Goal: Task Accomplishment & Management: Manage account settings

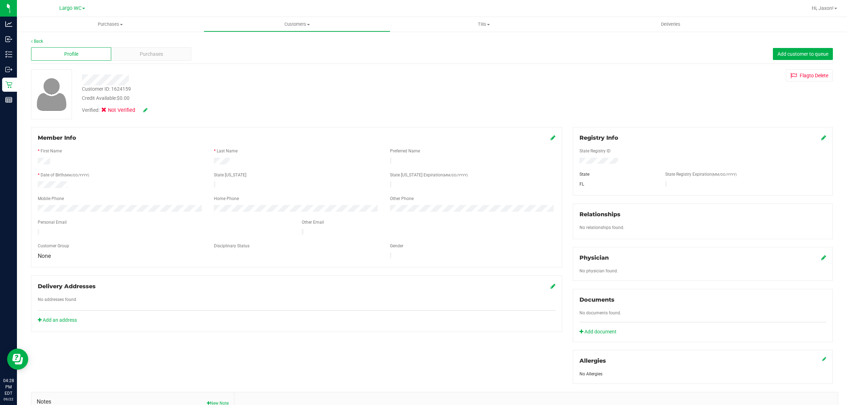
click at [545, 141] on div "Member Info" at bounding box center [297, 138] width 518 height 8
click at [814, 134] on div "Registry Info" at bounding box center [702, 138] width 247 height 8
click at [814, 138] on div "Registry Info" at bounding box center [702, 138] width 247 height 8
click at [821, 139] on icon at bounding box center [823, 138] width 5 height 6
click at [819, 136] on icon at bounding box center [822, 138] width 6 height 6
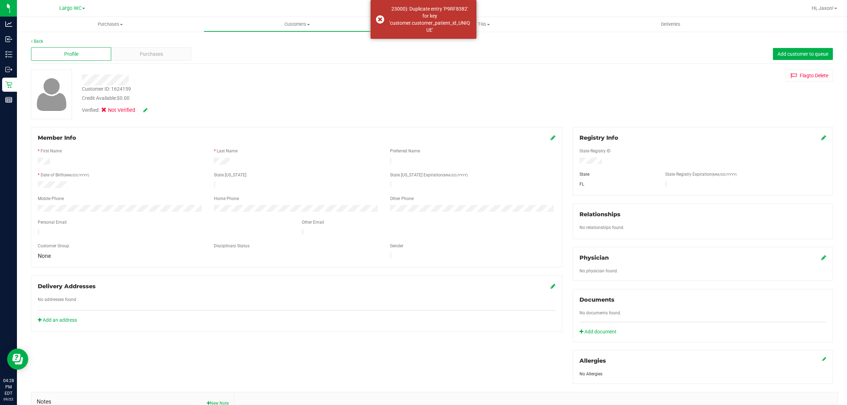
click at [146, 109] on div "Verified: Not Verified" at bounding box center [115, 111] width 66 height 8
click at [144, 111] on icon at bounding box center [145, 110] width 4 height 5
click at [109, 112] on span at bounding box center [106, 111] width 6 height 6
click at [0, 0] on input "Medical" at bounding box center [0, 0] width 0 height 0
click at [158, 112] on icon at bounding box center [155, 110] width 6 height 5
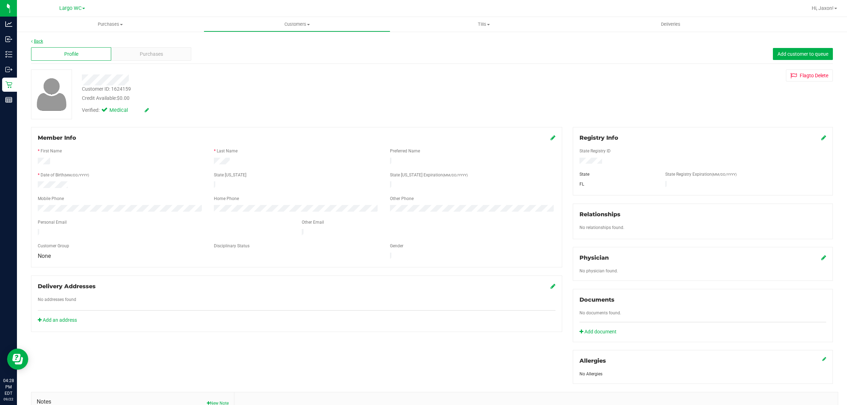
click at [36, 39] on link "Back" at bounding box center [37, 41] width 12 height 5
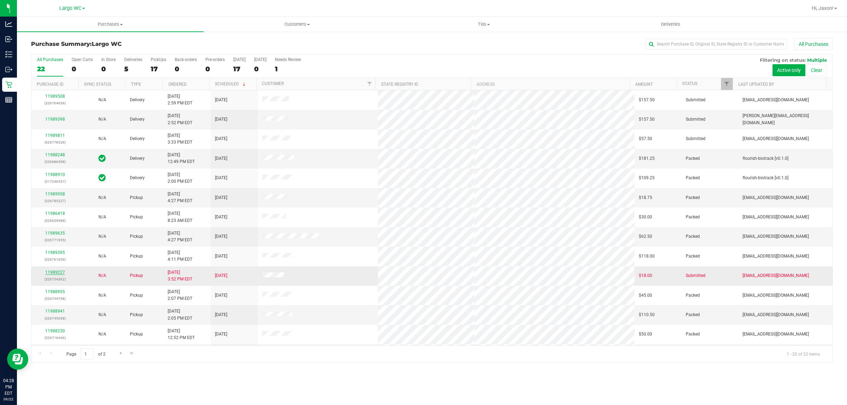
click at [58, 273] on link "11989227" at bounding box center [55, 272] width 20 height 5
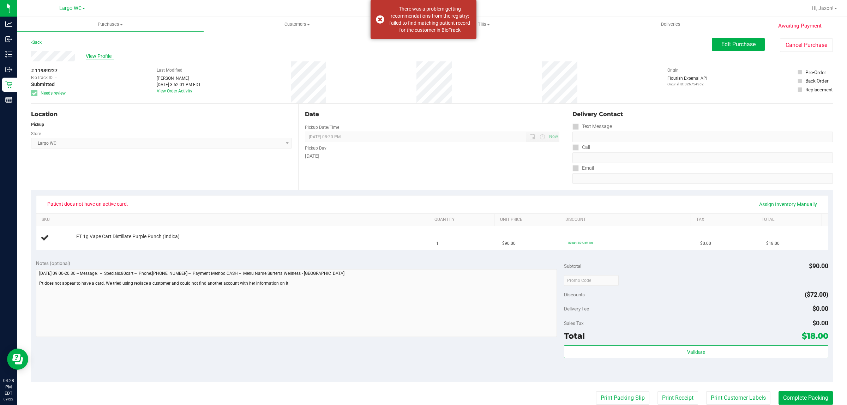
click at [103, 57] on span "View Profile" at bounding box center [100, 56] width 28 height 7
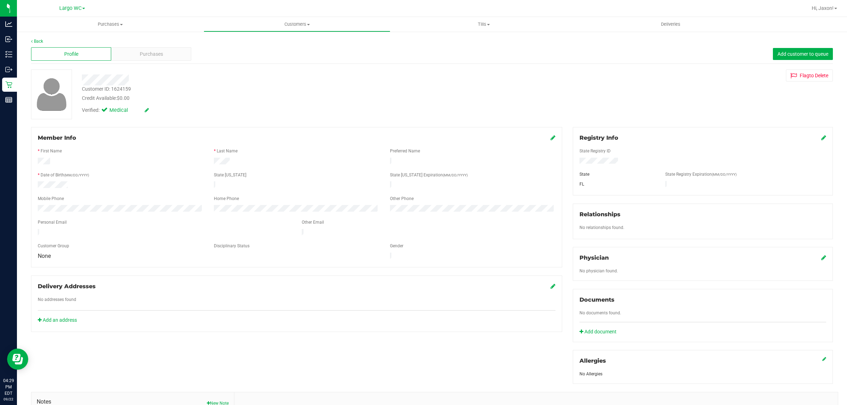
click at [814, 136] on div "Registry Info" at bounding box center [702, 138] width 247 height 8
click at [821, 136] on icon at bounding box center [823, 138] width 5 height 6
click at [642, 167] on div at bounding box center [702, 170] width 247 height 6
click at [603, 151] on label "State Registry ID" at bounding box center [594, 151] width 31 height 6
click at [819, 135] on icon at bounding box center [822, 138] width 6 height 6
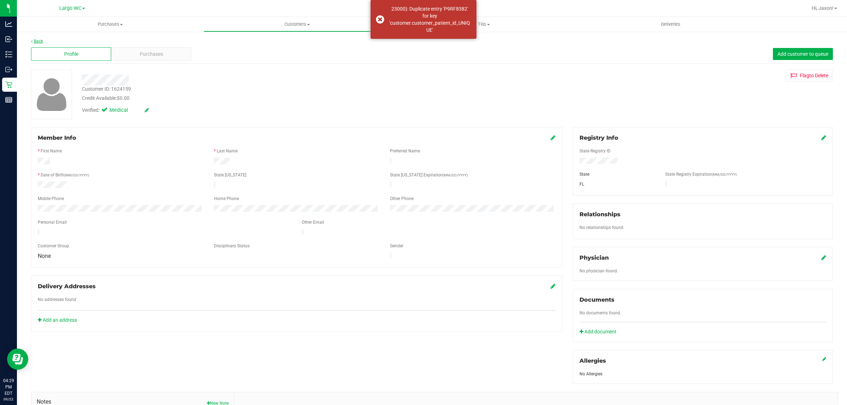
click at [40, 41] on link "Back" at bounding box center [37, 41] width 12 height 5
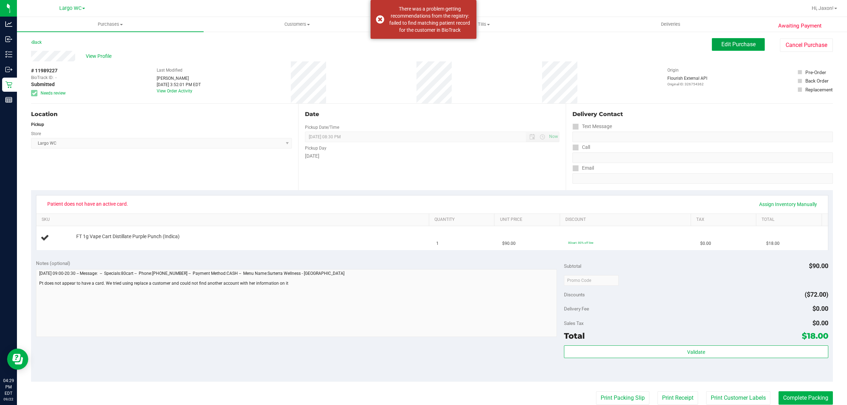
click at [724, 48] on span "Edit Purchase" at bounding box center [738, 44] width 34 height 7
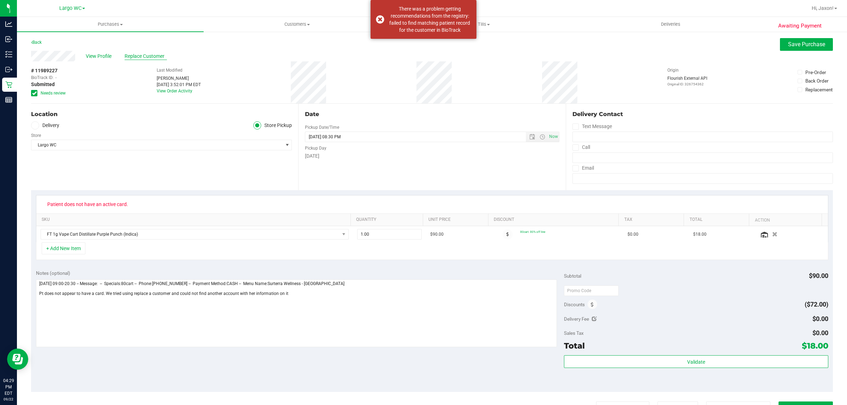
click at [146, 53] on span "Replace Customer" at bounding box center [146, 56] width 42 height 7
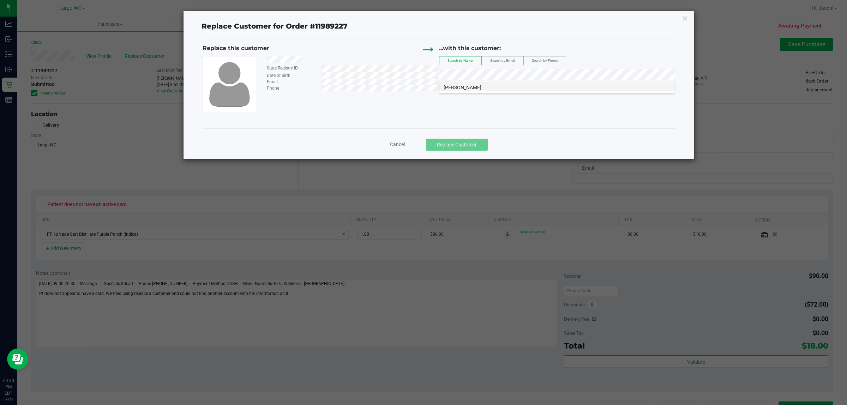
click at [482, 85] on li "KAELI KEARNEY" at bounding box center [556, 86] width 235 height 10
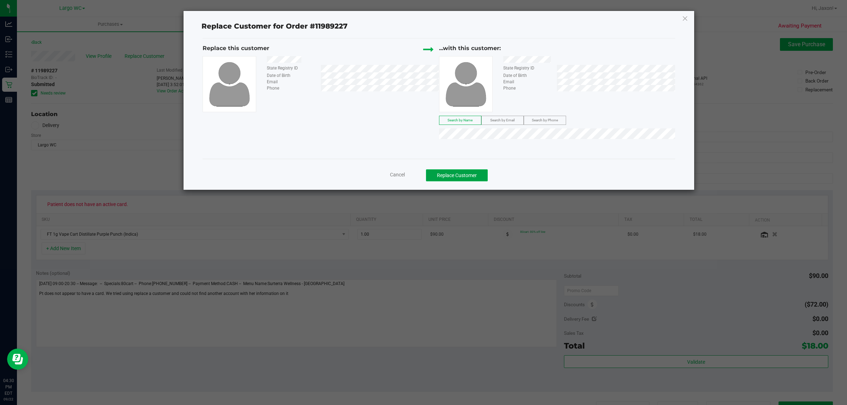
click at [468, 179] on button "Replace Customer" at bounding box center [457, 175] width 62 height 12
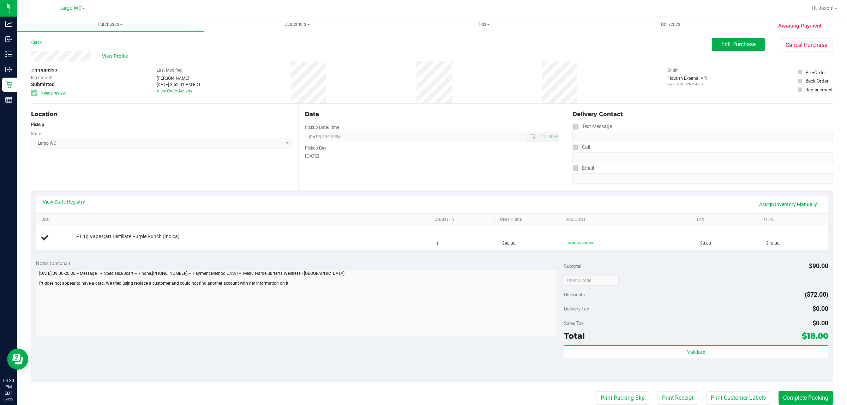
click at [66, 202] on link "View State Registry" at bounding box center [64, 201] width 42 height 7
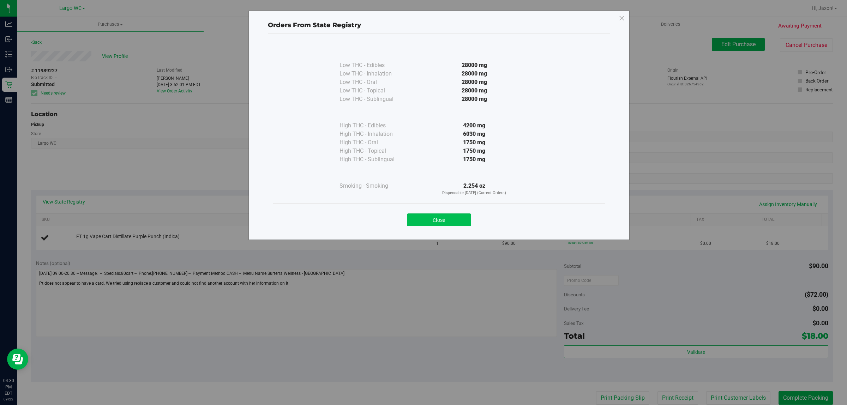
click at [450, 220] on button "Close" at bounding box center [439, 219] width 64 height 13
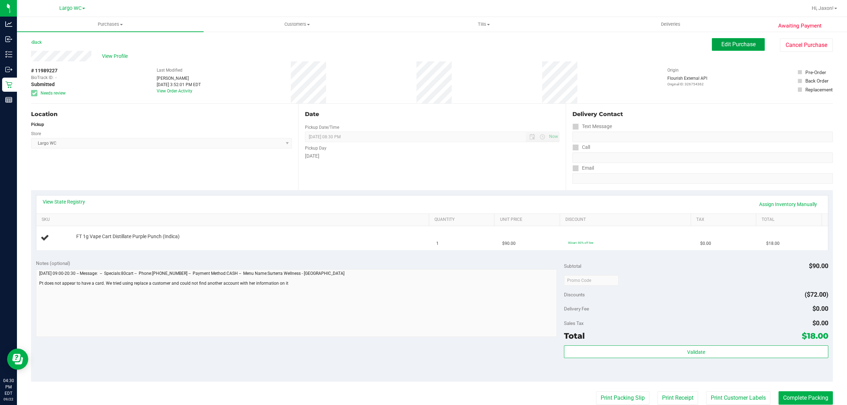
click at [739, 39] on button "Edit Purchase" at bounding box center [738, 44] width 53 height 13
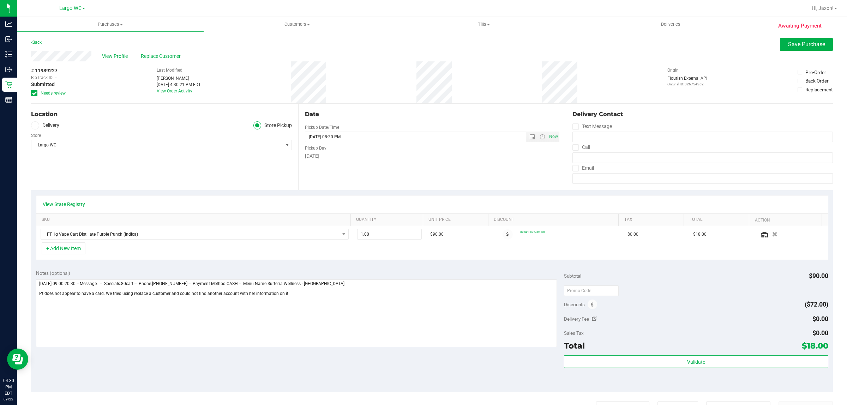
click at [41, 91] on span "Needs review" at bounding box center [53, 93] width 25 height 6
click at [0, 0] on input "Needs review" at bounding box center [0, 0] width 0 height 0
click at [817, 43] on span "Save Purchase" at bounding box center [806, 44] width 37 height 7
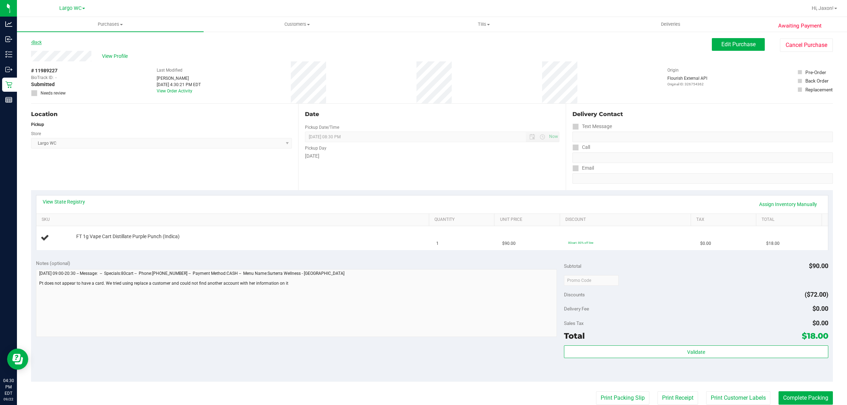
click at [34, 42] on link "Back" at bounding box center [36, 42] width 11 height 5
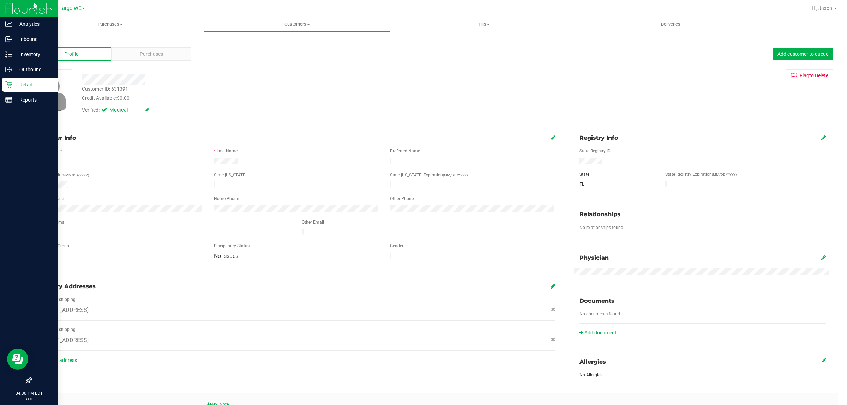
click at [26, 89] on p "Retail" at bounding box center [33, 84] width 42 height 8
